Goal: Check status: Check status

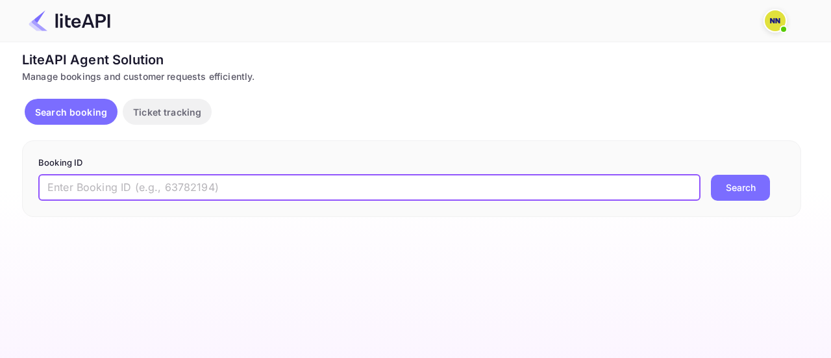
click at [231, 188] on input "text" at bounding box center [369, 188] width 662 height 26
paste input "6151848"
type input "6151848"
click at [731, 184] on button "Search" at bounding box center [740, 188] width 59 height 26
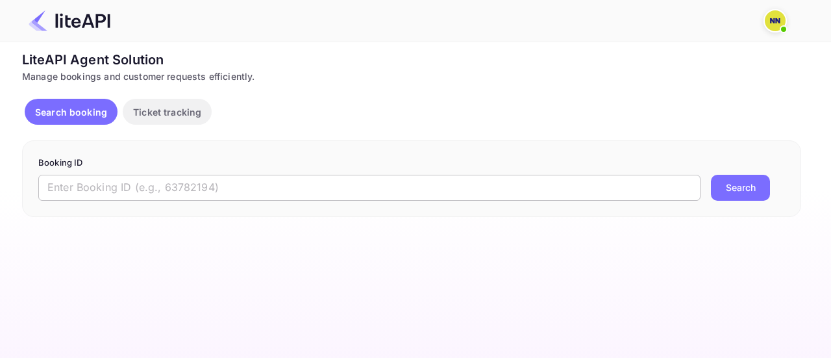
click at [276, 184] on input "text" at bounding box center [369, 188] width 662 height 26
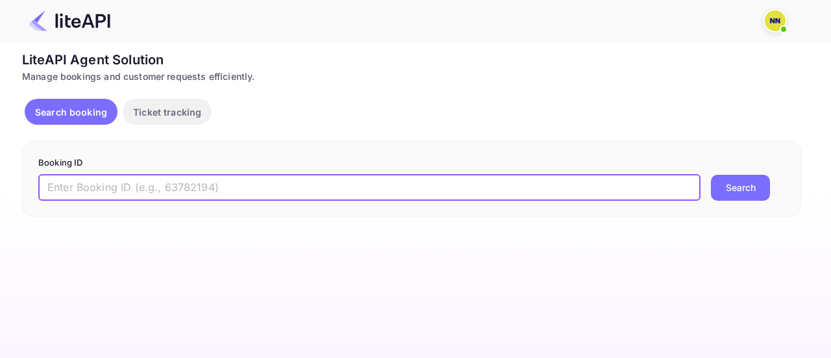
paste input "6151848"
type input "6151848"
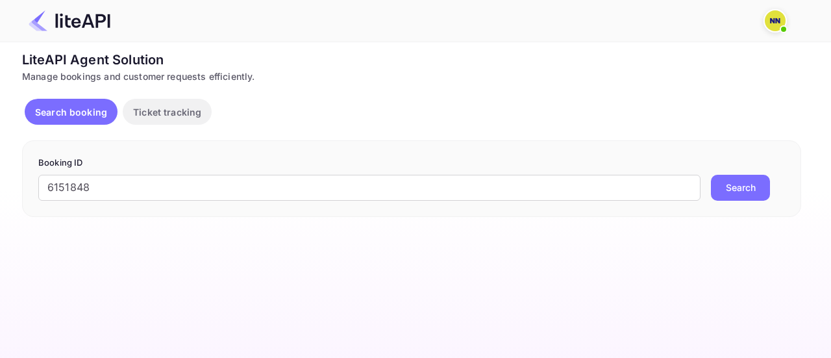
click at [748, 193] on button "Search" at bounding box center [740, 188] width 59 height 26
